Goal: Find specific page/section: Find specific page/section

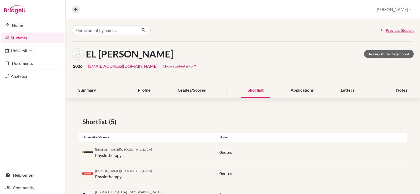
scroll to position [67, 0]
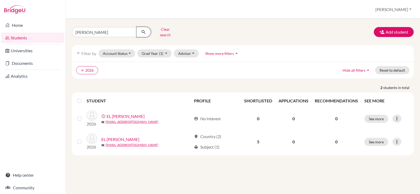
click at [142, 29] on icon "submit" at bounding box center [143, 31] width 5 height 5
drag, startPoint x: 120, startPoint y: 33, endPoint x: 4, endPoint y: 34, distance: 115.9
click at [4, 35] on div "Home Students Universities Documents Analytics Help center Community Students o…" at bounding box center [210, 97] width 420 height 194
type input "noura"
click button "submit" at bounding box center [144, 32] width 14 height 10
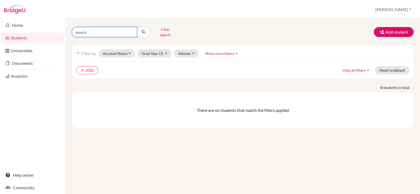
click at [117, 30] on input "noura" at bounding box center [104, 32] width 65 height 10
click button "submit" at bounding box center [144, 32] width 14 height 10
drag, startPoint x: 98, startPoint y: 31, endPoint x: 71, endPoint y: 30, distance: 26.5
click at [71, 30] on div "noura Clear search" at bounding box center [126, 32] width 117 height 14
type input "sallam"
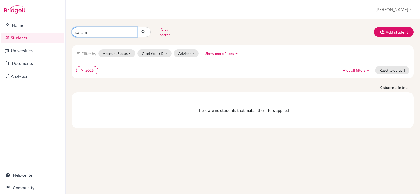
click button "submit" at bounding box center [144, 32] width 14 height 10
click at [131, 30] on input "sallam" at bounding box center [104, 32] width 65 height 10
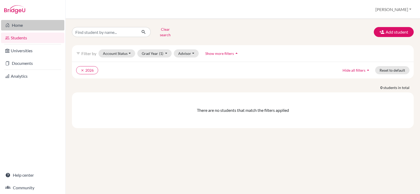
click at [21, 29] on link "Home" at bounding box center [32, 25] width 63 height 11
drag, startPoint x: 103, startPoint y: 32, endPoint x: 60, endPoint y: 29, distance: 43.2
click at [60, 30] on div "Home Students Universities Documents Analytics Help center Community Students o…" at bounding box center [210, 97] width 420 height 194
type input "nora"
click button "submit" at bounding box center [144, 32] width 14 height 10
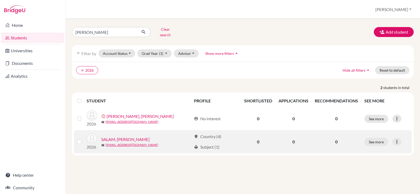
click at [120, 137] on link "SALAM, Nora Ahmed" at bounding box center [125, 139] width 48 height 6
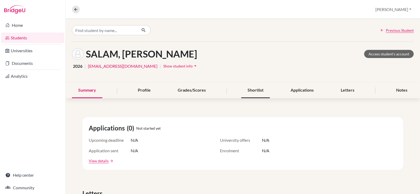
click at [259, 89] on div "Shortlist" at bounding box center [255, 91] width 29 height 16
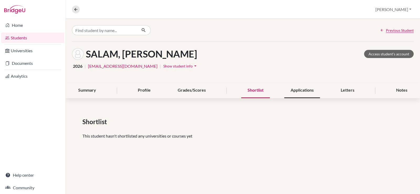
click at [305, 88] on div "Applications" at bounding box center [303, 91] width 36 height 16
click at [258, 90] on div "Shortlist" at bounding box center [255, 91] width 29 height 16
click at [96, 91] on div "Summary" at bounding box center [87, 91] width 30 height 16
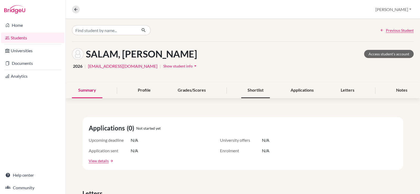
click at [252, 91] on div "Shortlist" at bounding box center [255, 91] width 29 height 16
